Goal: Task Accomplishment & Management: Use online tool/utility

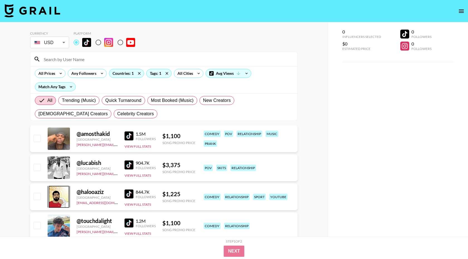
click at [71, 59] on input at bounding box center [167, 59] width 254 height 9
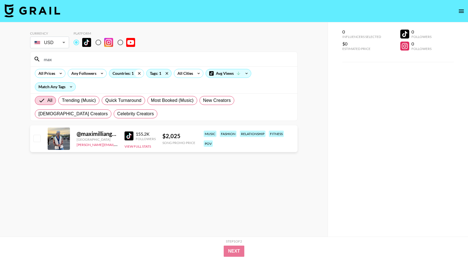
click at [140, 72] on icon at bounding box center [139, 73] width 9 height 8
click at [168, 73] on icon at bounding box center [167, 73] width 3 height 3
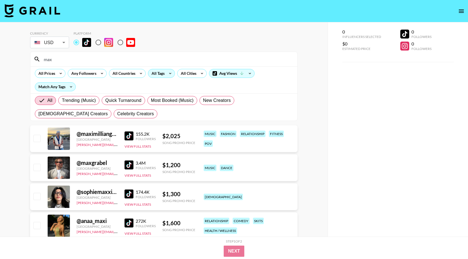
click at [93, 64] on div "max" at bounding box center [163, 59] width 267 height 14
click at [80, 63] on input "max" at bounding box center [167, 59] width 254 height 9
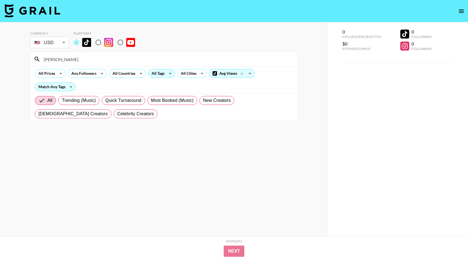
type input "[PERSON_NAME]"
click at [462, 10] on icon "open drawer" at bounding box center [461, 11] width 7 height 7
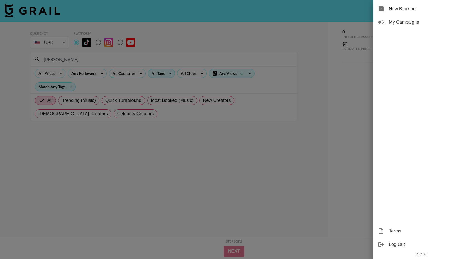
click at [412, 10] on span "New Booking" at bounding box center [426, 9] width 75 height 7
click at [399, 8] on span "New Booking" at bounding box center [426, 9] width 75 height 7
click at [341, 162] on div at bounding box center [234, 129] width 468 height 259
